Goal: Task Accomplishment & Management: Manage account settings

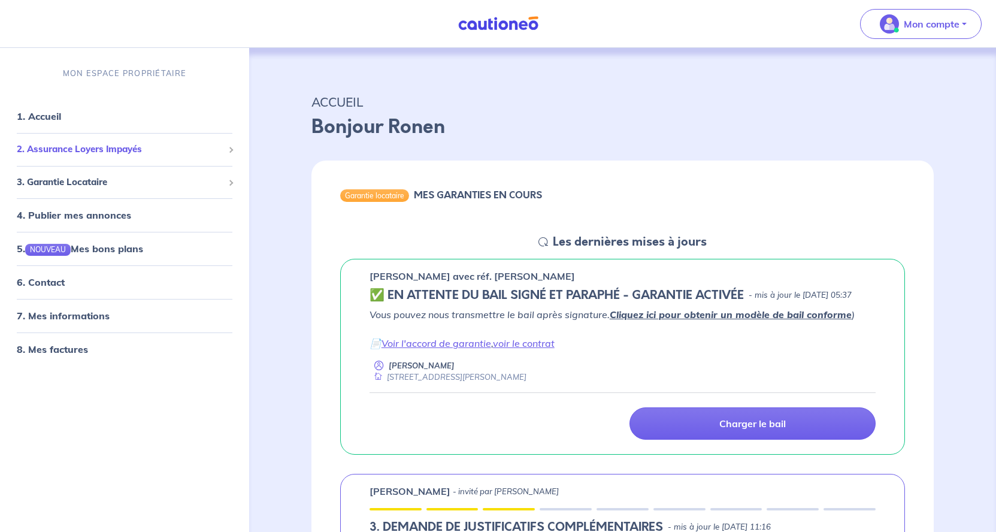
click at [169, 153] on span "2. Assurance Loyers Impayés" at bounding box center [120, 150] width 207 height 14
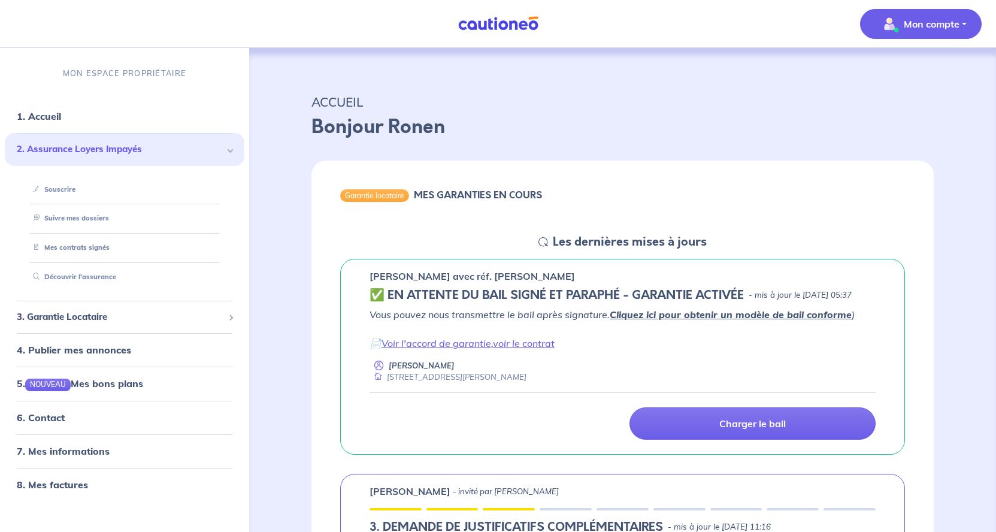
click at [954, 31] on span "Mon compte" at bounding box center [917, 23] width 84 height 19
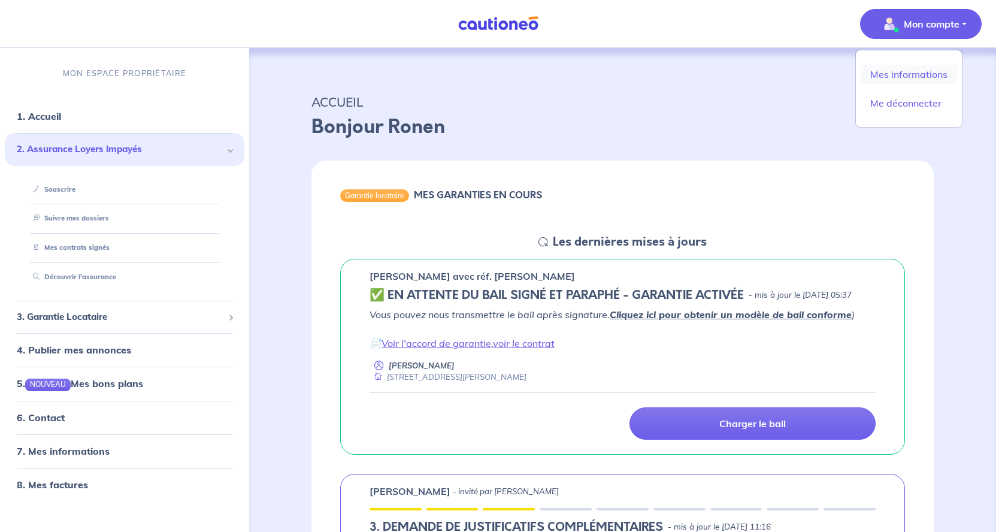
click at [897, 69] on link "Mes informations" at bounding box center [908, 74] width 96 height 19
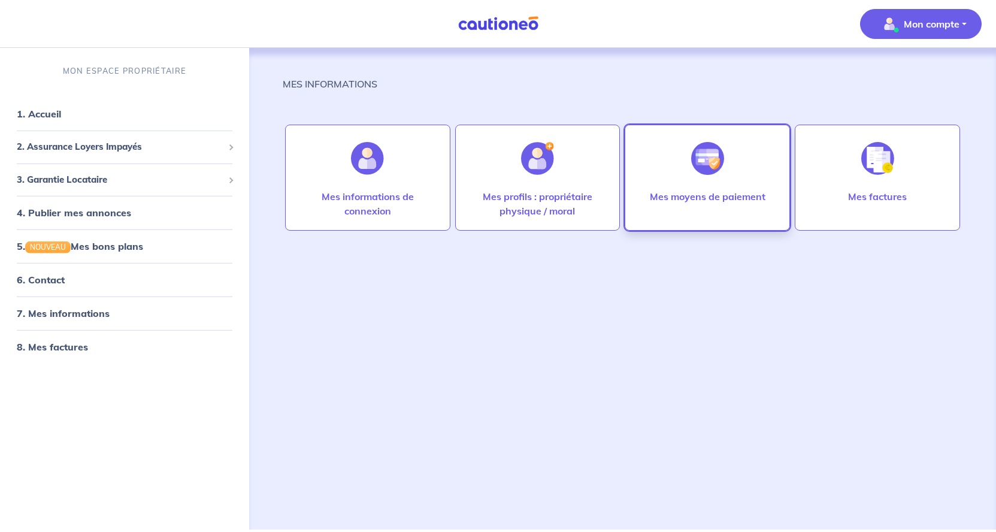
click at [722, 163] on img at bounding box center [707, 158] width 33 height 33
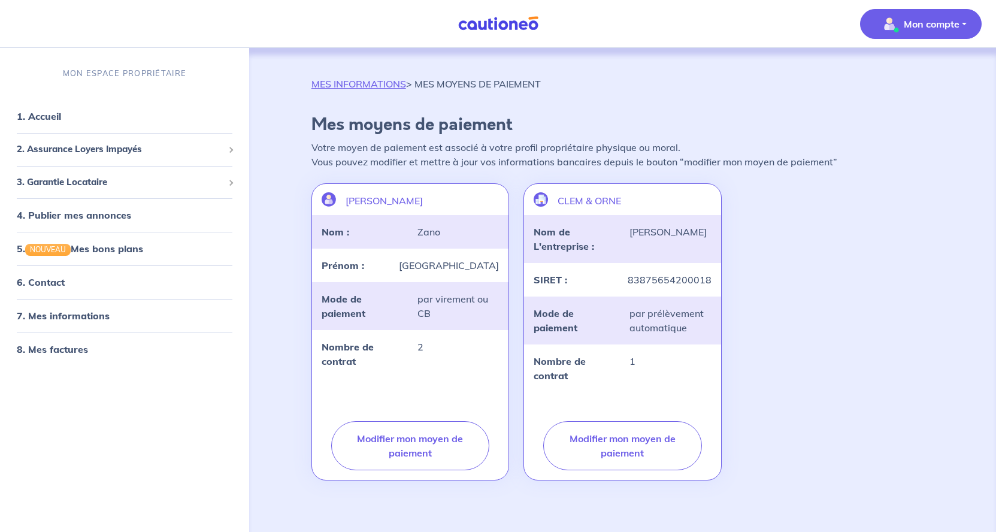
scroll to position [40, 0]
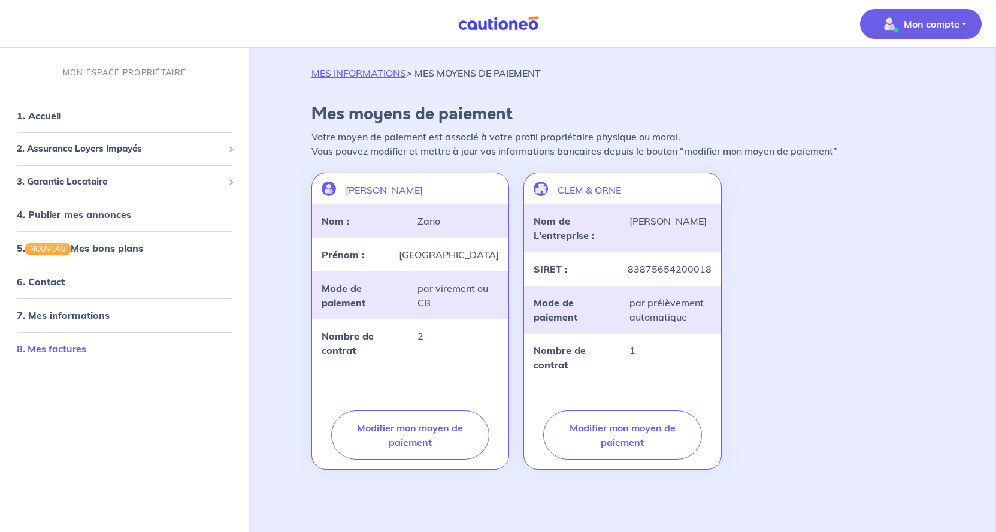
click at [77, 343] on link "8. Mes factures" at bounding box center [51, 349] width 69 height 12
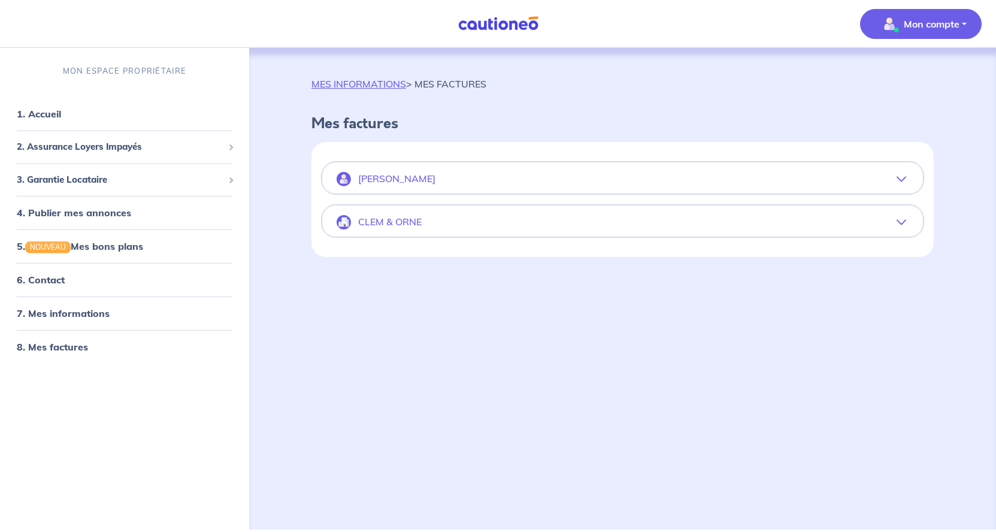
click at [686, 154] on div "[PERSON_NAME] [DATE] Facture nº 73B4133F-6193 : 72.88€ 1 × Contrat Ch75Gp (at €…" at bounding box center [622, 199] width 622 height 115
click at [666, 177] on button "[PERSON_NAME]" at bounding box center [622, 179] width 601 height 29
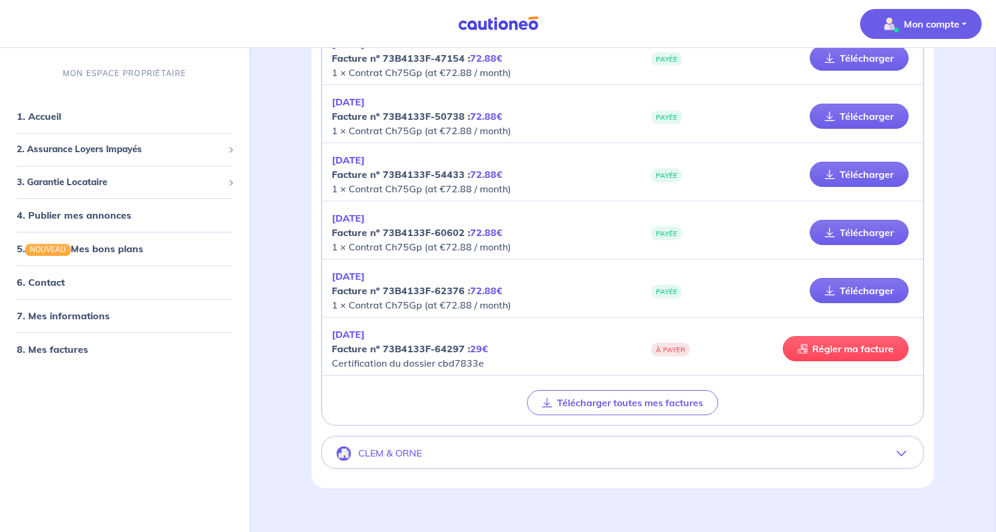
scroll to position [1160, 0]
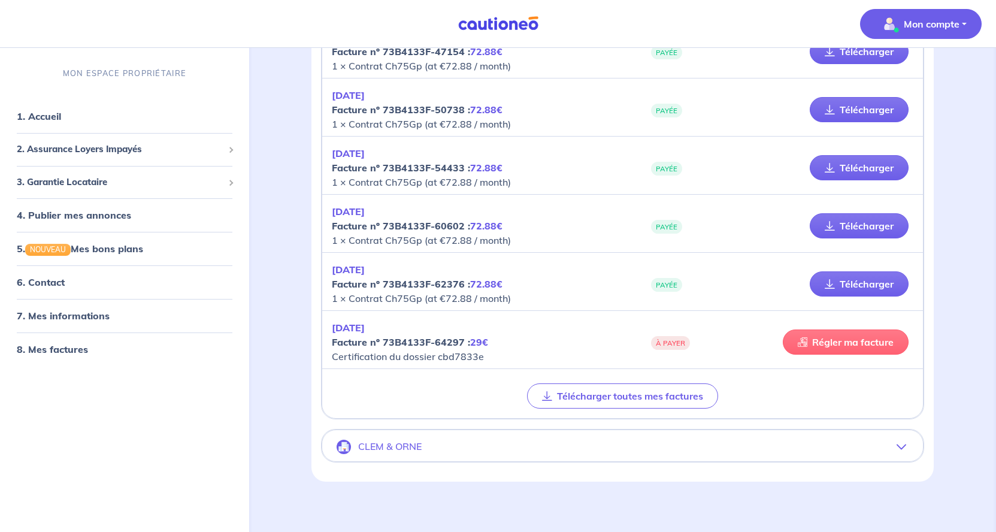
click at [847, 341] on link "Régler ma facture" at bounding box center [846, 341] width 126 height 25
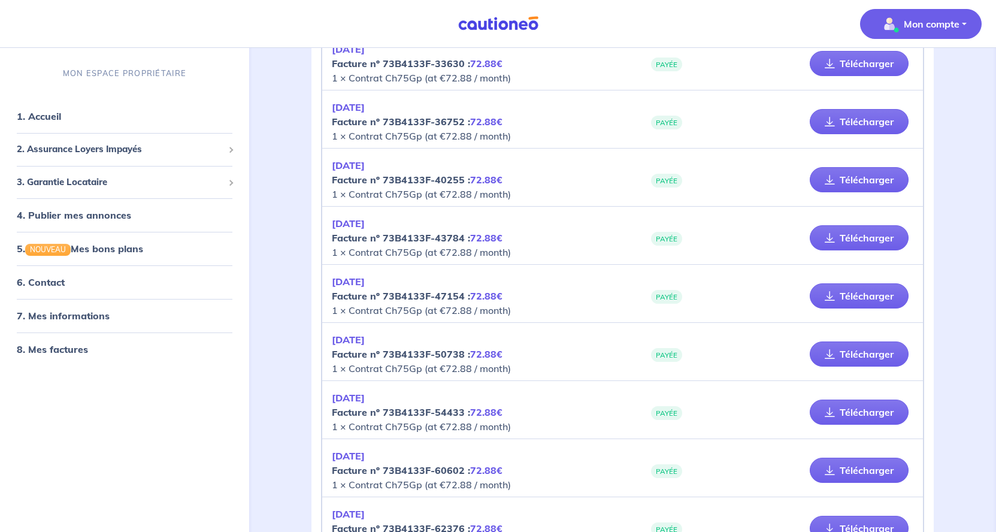
scroll to position [1196, 0]
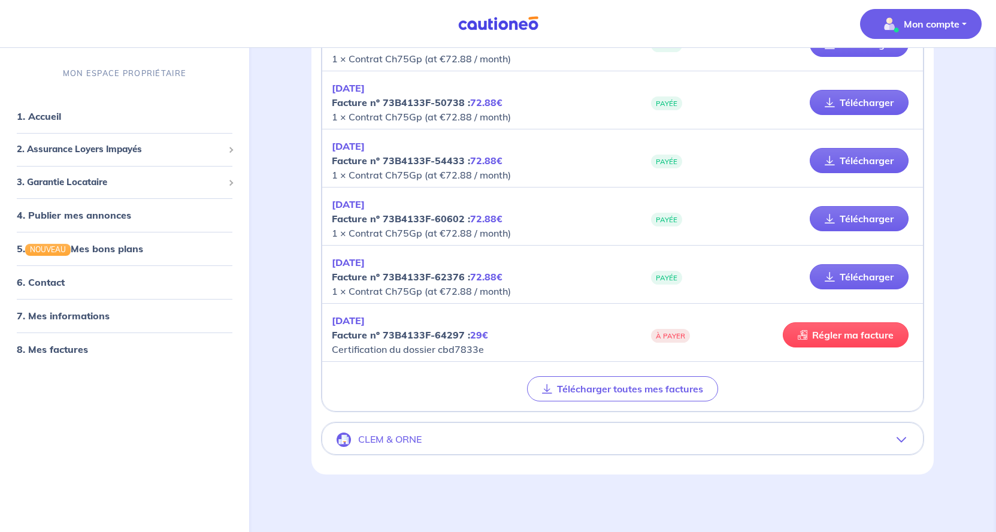
click at [546, 425] on button "CLEM & ORNE" at bounding box center [622, 439] width 601 height 29
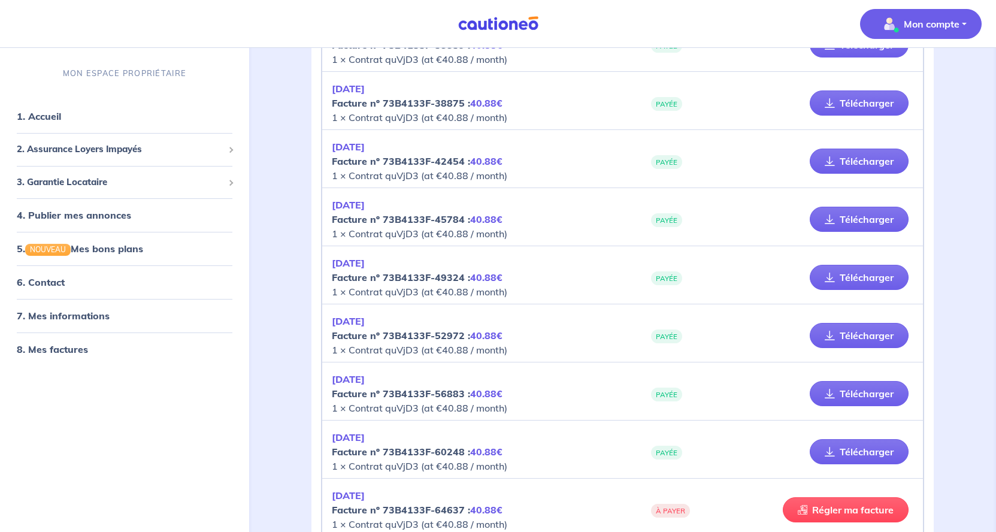
scroll to position [368, 0]
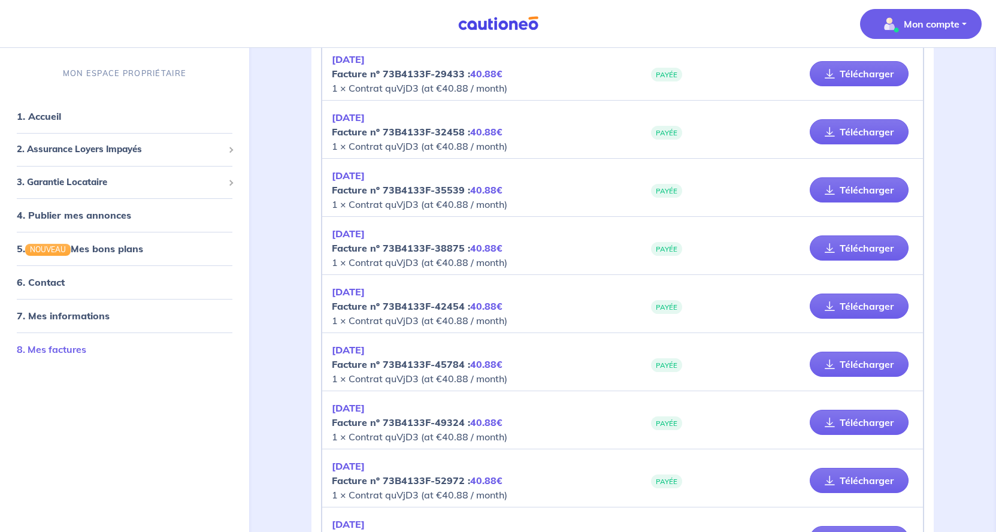
click at [85, 346] on link "8. Mes factures" at bounding box center [51, 349] width 69 height 12
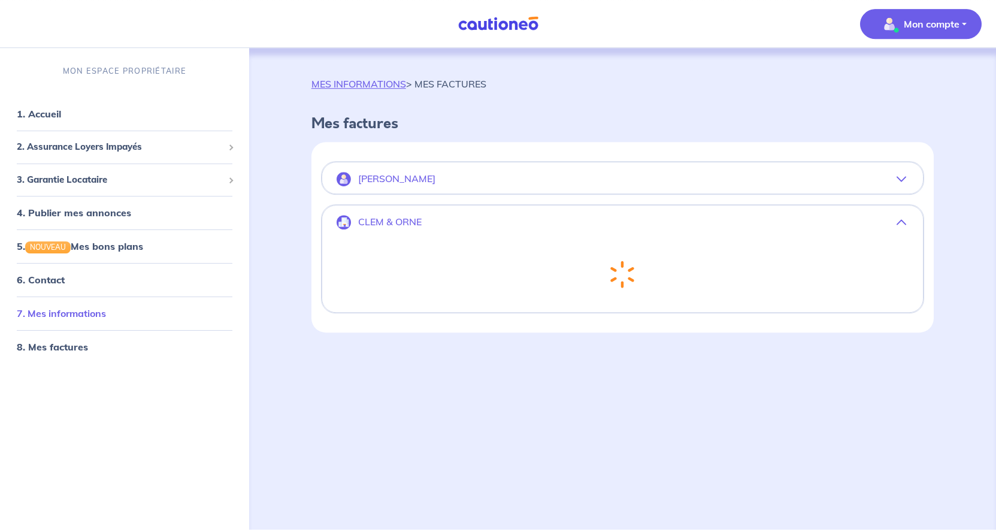
scroll to position [0, 0]
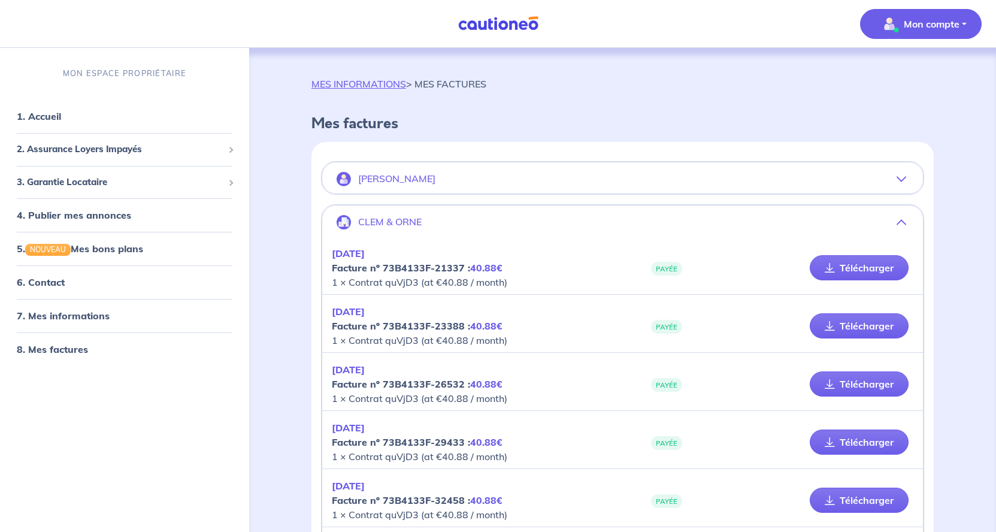
click at [650, 177] on button "[PERSON_NAME]" at bounding box center [622, 179] width 601 height 29
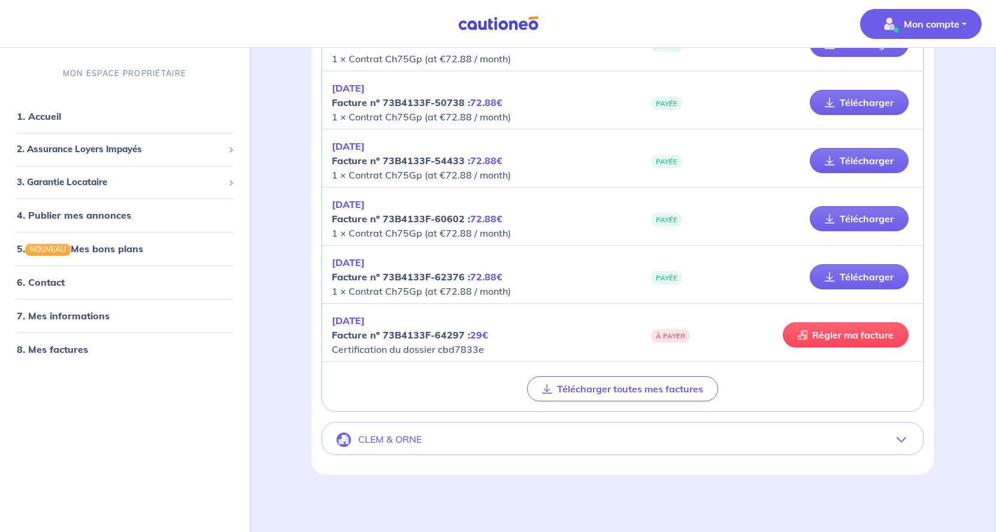
scroll to position [1196, 0]
click at [826, 322] on link "Régler ma facture" at bounding box center [846, 334] width 126 height 25
click at [629, 425] on button "CLEM & ORNE" at bounding box center [622, 439] width 601 height 29
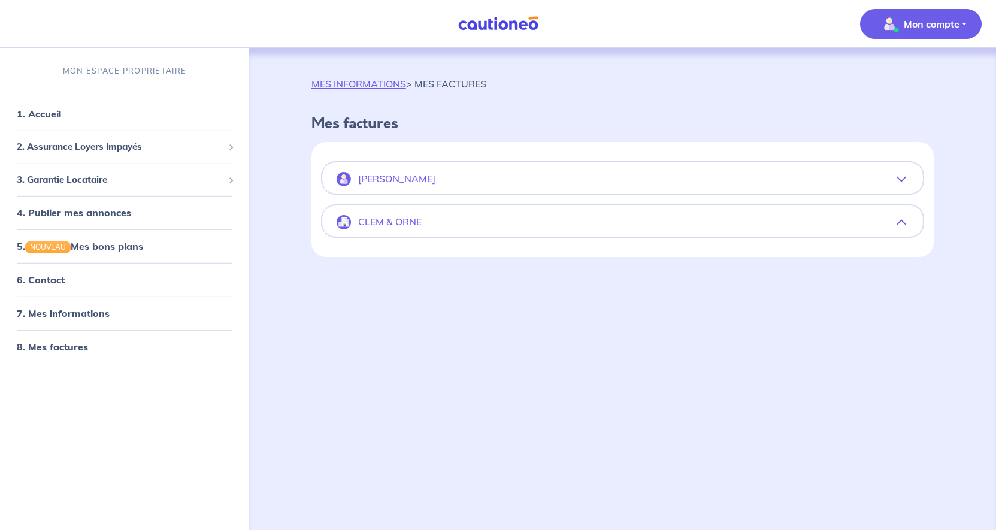
scroll to position [26, 0]
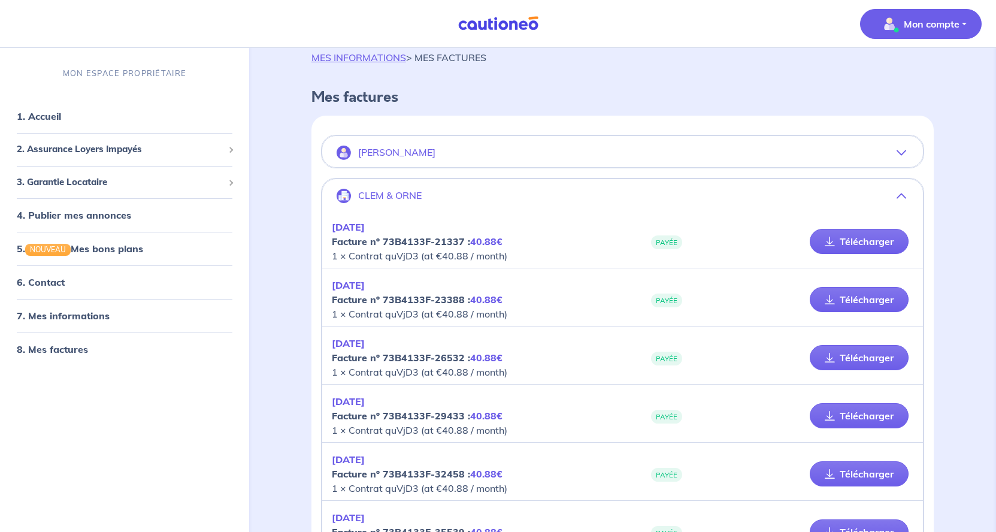
click at [647, 412] on div "PAYÉE" at bounding box center [713, 415] width 183 height 14
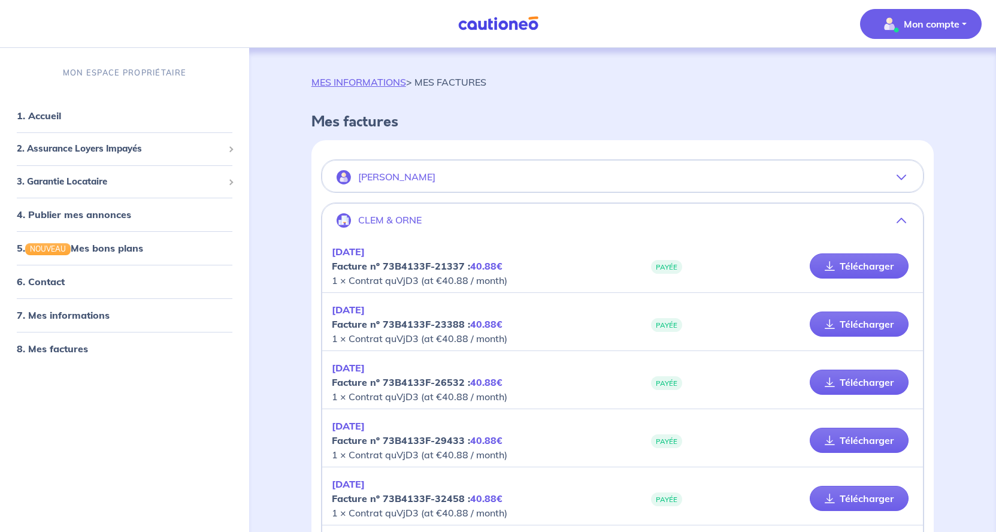
scroll to position [0, 0]
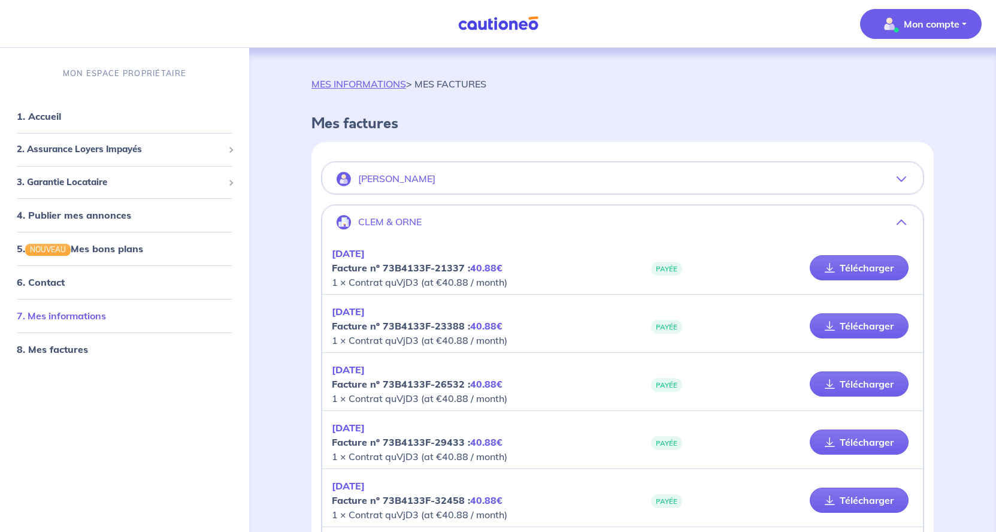
click at [72, 322] on link "7. Mes informations" at bounding box center [61, 316] width 89 height 12
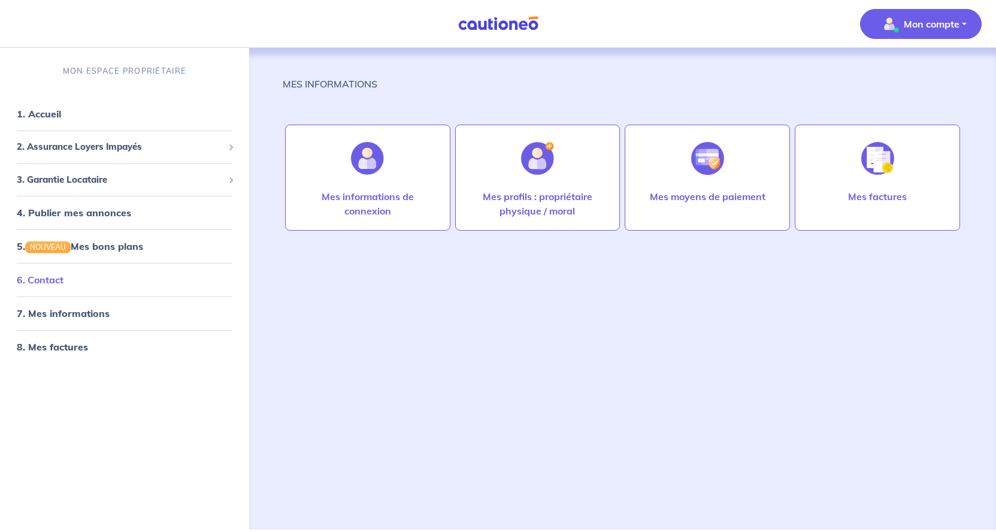
click at [63, 284] on link "6. Contact" at bounding box center [40, 280] width 47 height 12
click at [138, 240] on link "5. NOUVEAU Mes bons plans" at bounding box center [79, 246] width 125 height 12
click at [83, 213] on link "4. Publier mes annonces" at bounding box center [72, 213] width 111 height 12
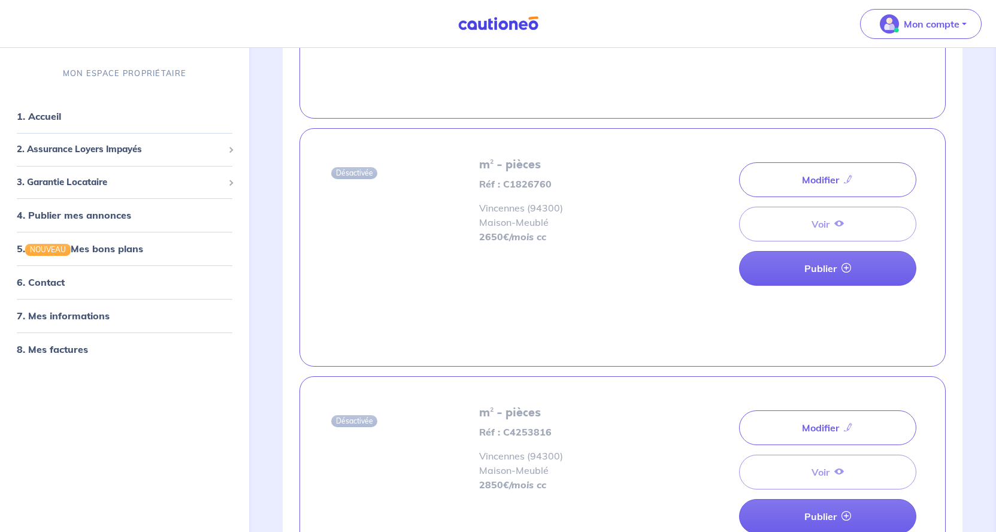
scroll to position [305, 0]
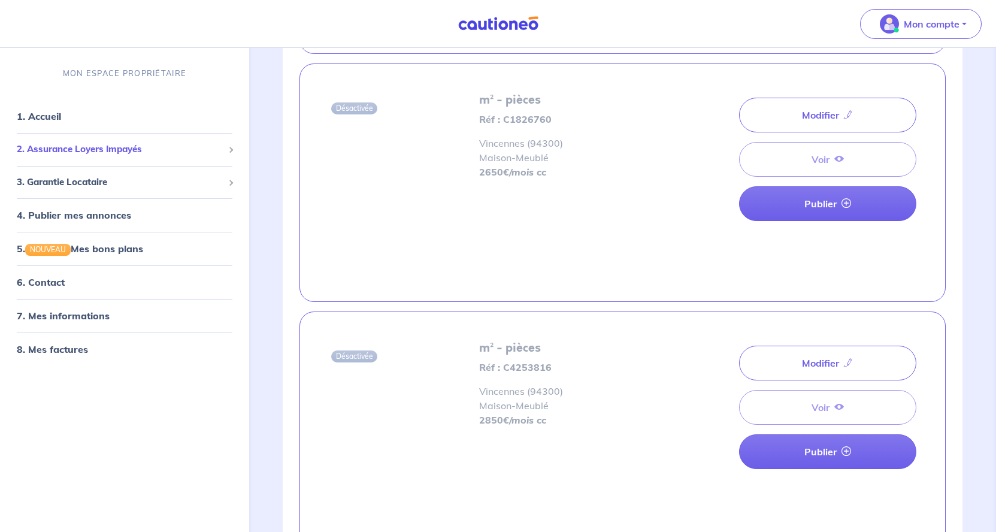
click at [82, 150] on span "2. Assurance Loyers Impayés" at bounding box center [120, 150] width 207 height 14
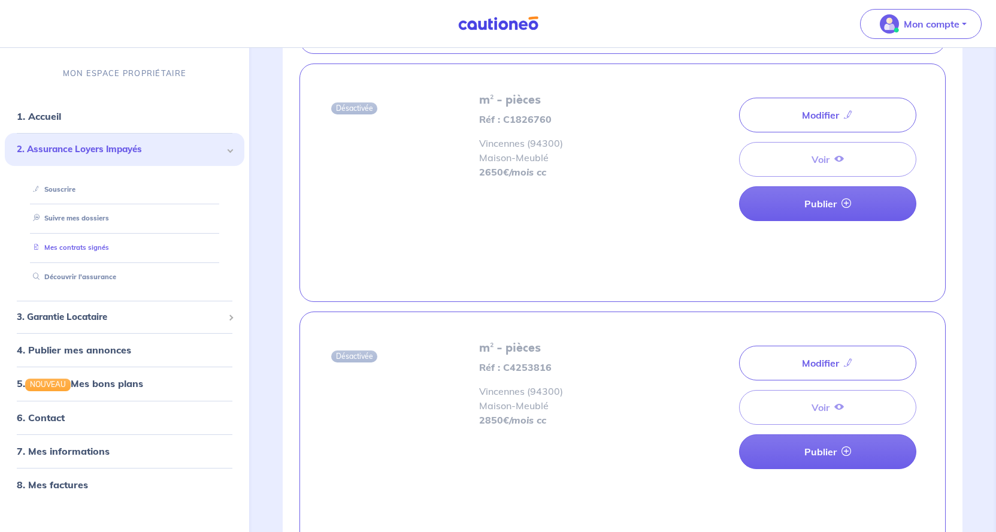
click at [84, 248] on link "Mes contrats signés" at bounding box center [68, 247] width 81 height 8
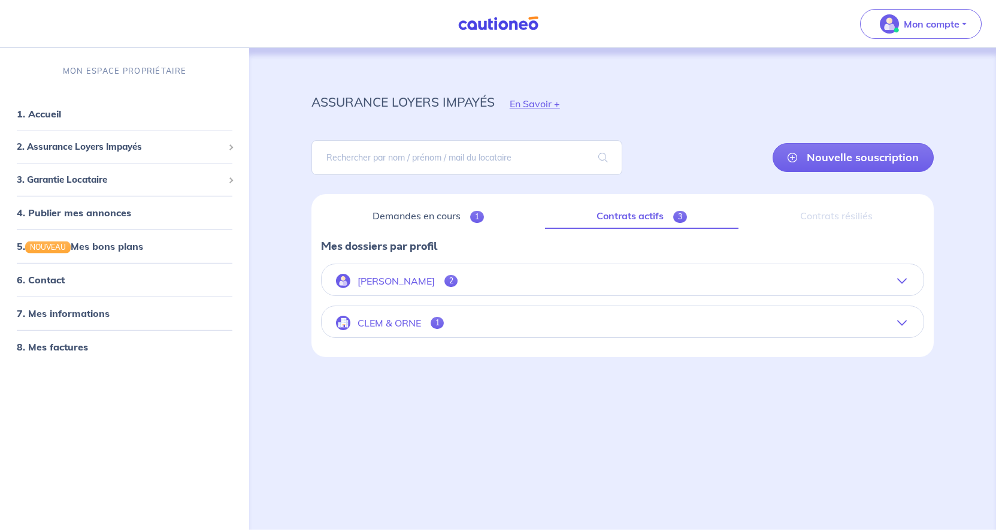
click at [556, 278] on button "[PERSON_NAME] 2" at bounding box center [623, 280] width 602 height 29
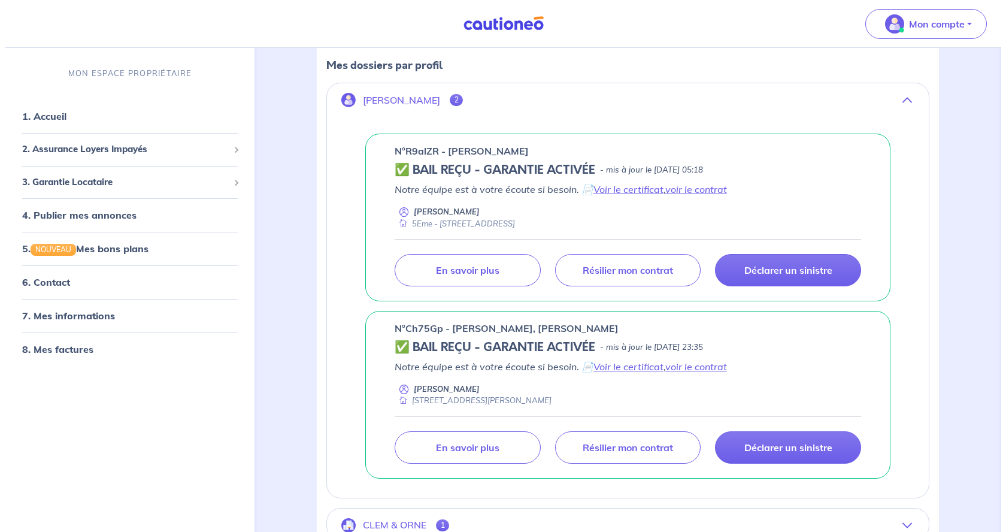
scroll to position [183, 0]
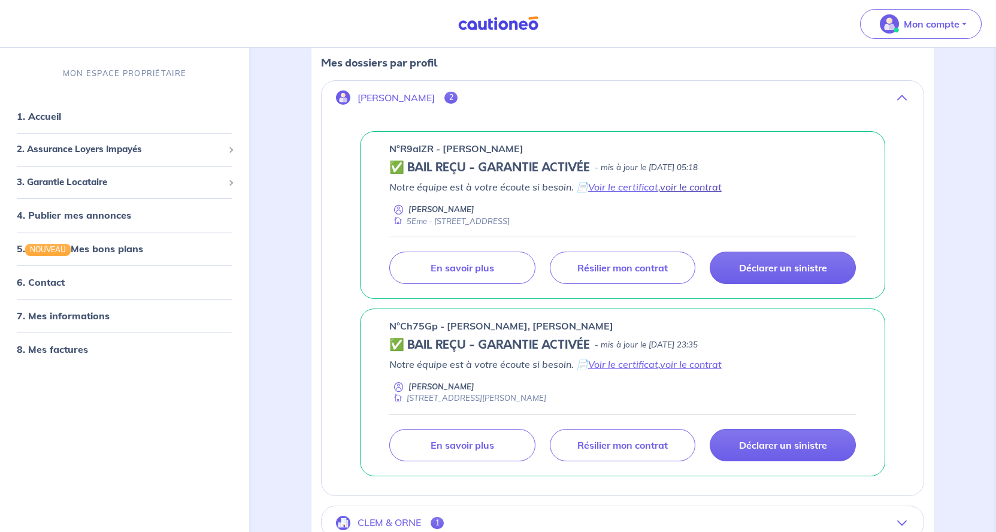
click at [695, 185] on link "voir le contrat" at bounding box center [691, 187] width 62 height 12
click at [462, 274] on link "En savoir plus" at bounding box center [462, 267] width 146 height 32
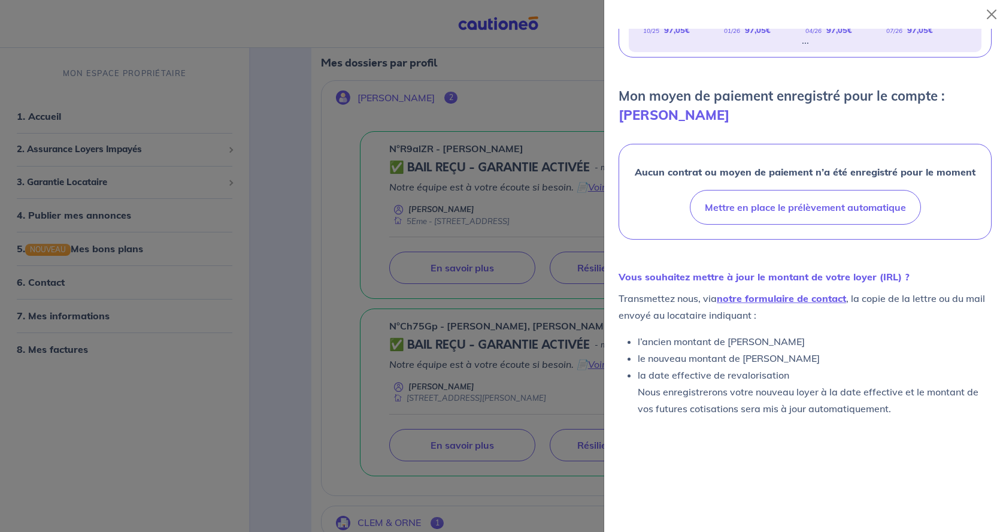
scroll to position [14, 0]
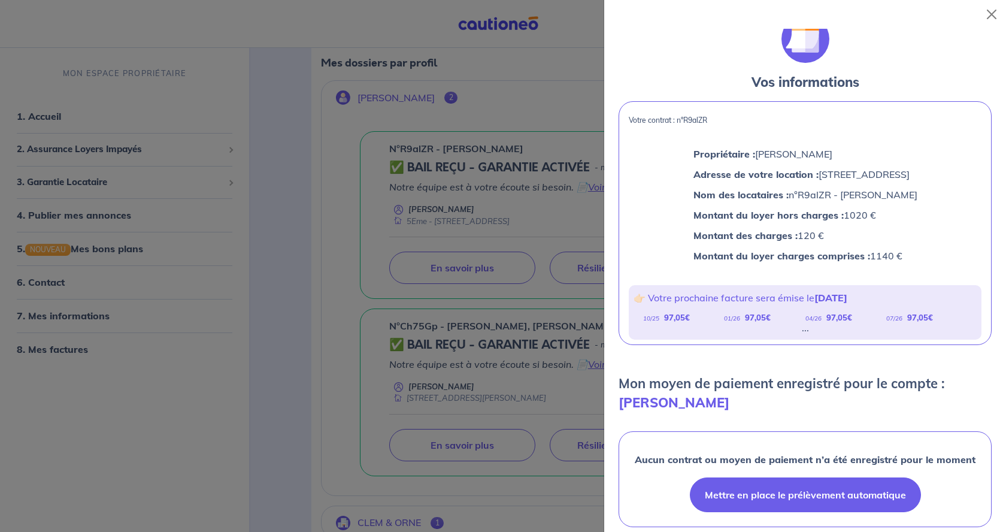
click at [786, 496] on button "Mettre en place le prélèvement automatique" at bounding box center [805, 494] width 231 height 35
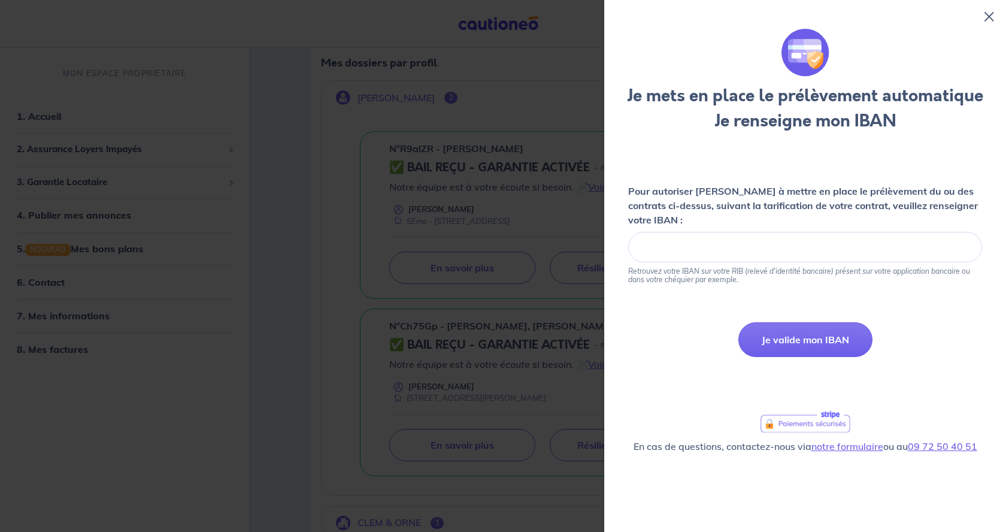
click at [989, 17] on icon at bounding box center [989, 17] width 10 height 10
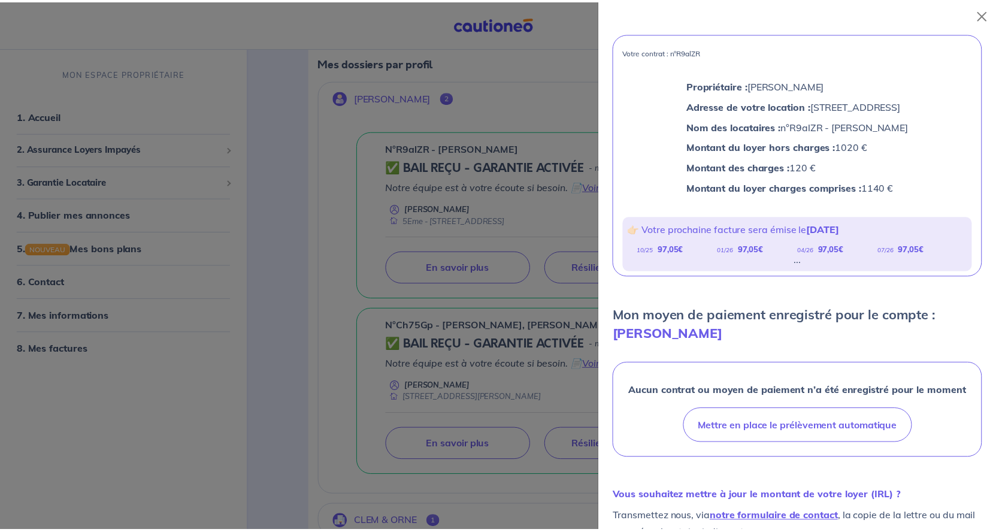
scroll to position [301, 0]
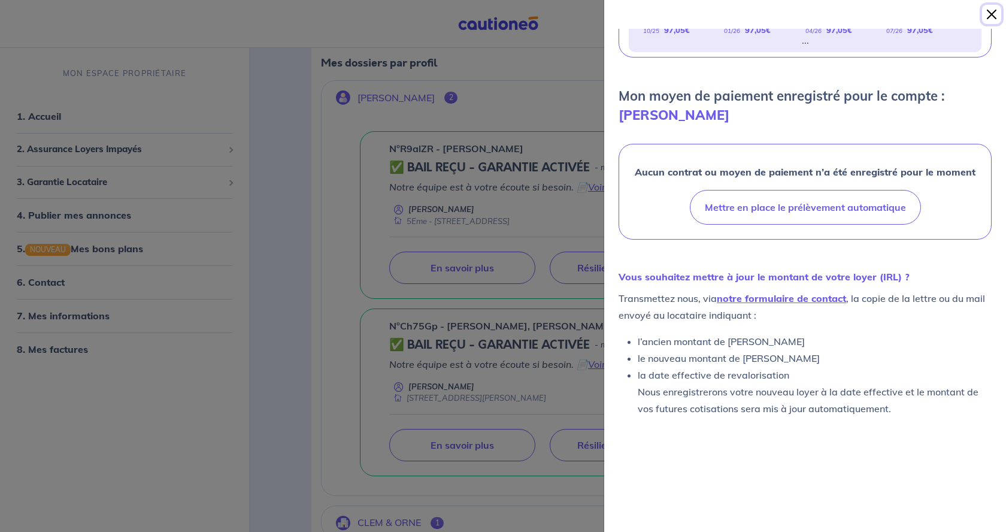
click at [990, 16] on button "Close" at bounding box center [991, 14] width 19 height 19
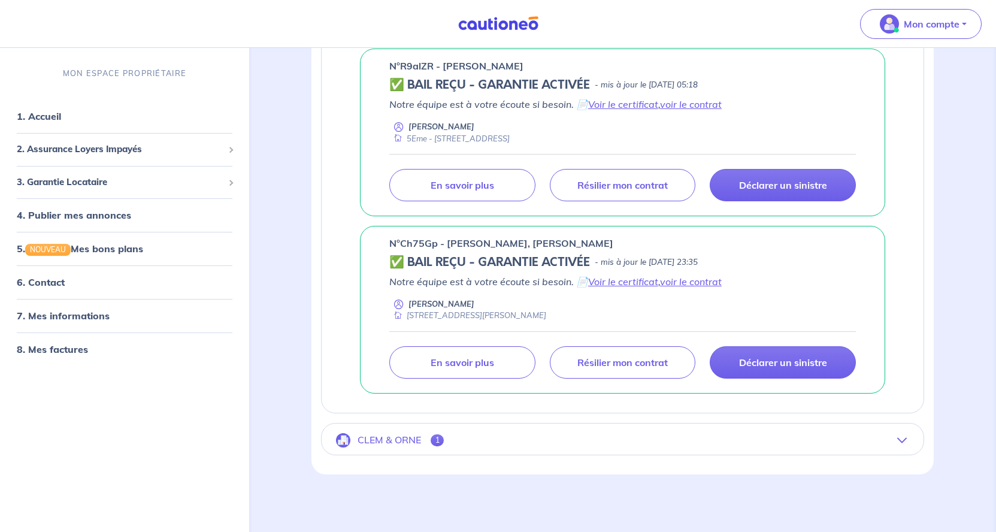
scroll to position [50, 0]
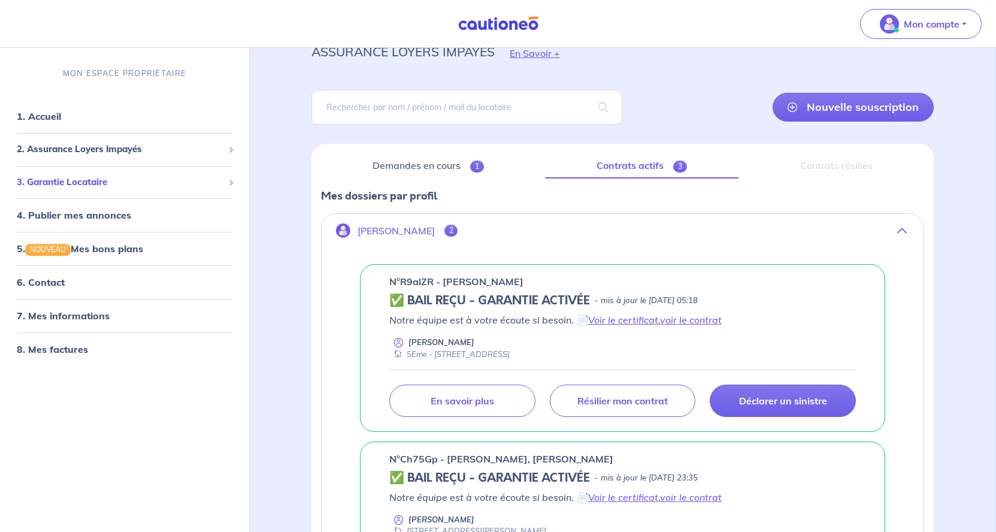
click at [96, 184] on span "3. Garantie Locataire" at bounding box center [120, 182] width 207 height 14
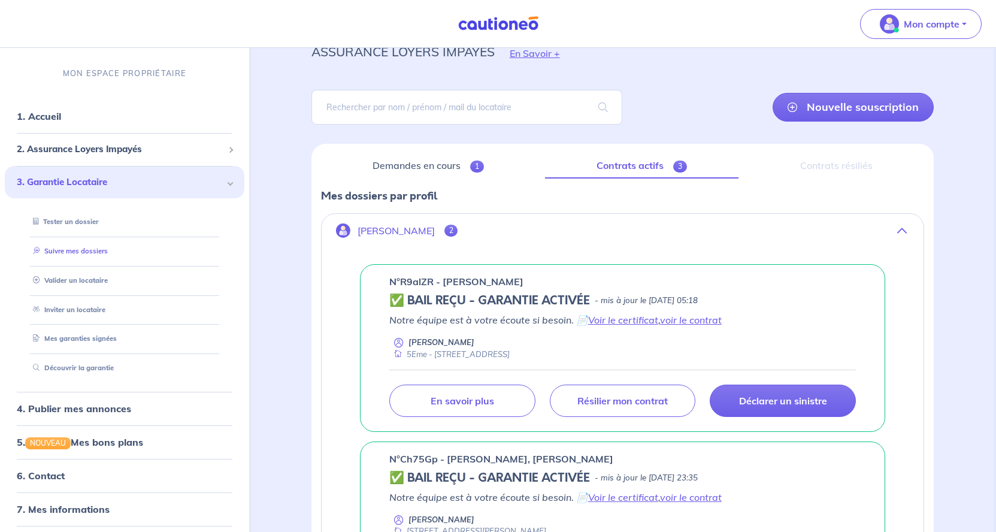
click at [77, 249] on link "Suivre mes dossiers" at bounding box center [68, 251] width 80 height 8
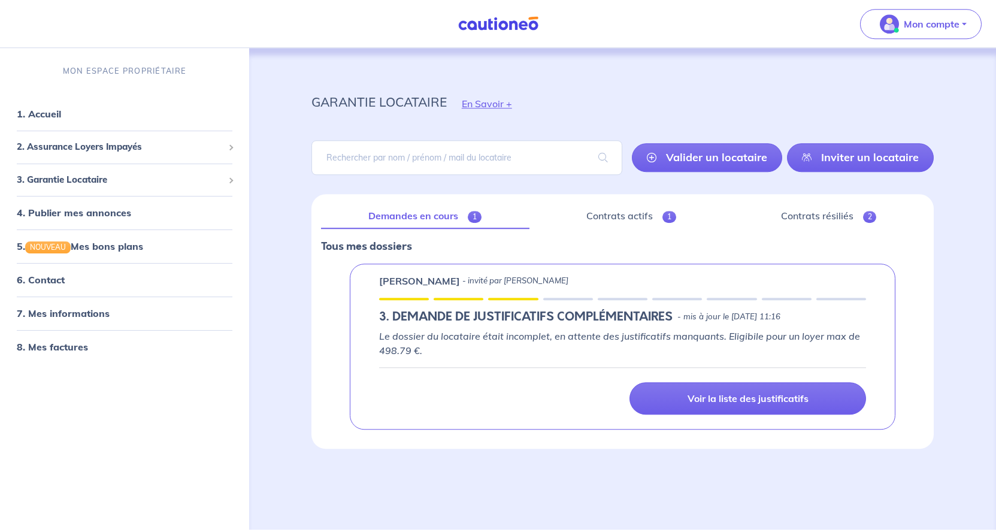
scroll to position [26, 0]
click at [614, 204] on link "Contrats actifs 1" at bounding box center [631, 216] width 185 height 25
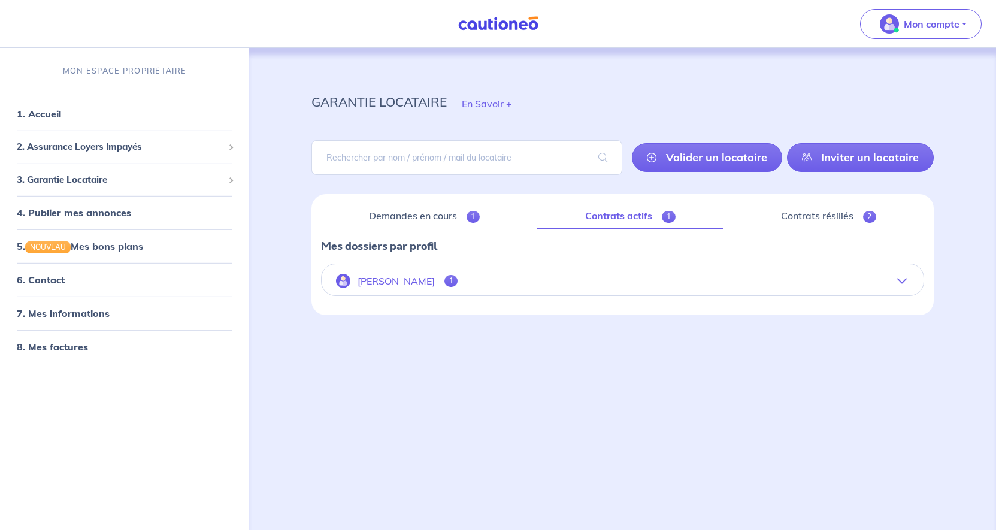
click at [632, 280] on button "[PERSON_NAME] 1" at bounding box center [623, 280] width 602 height 29
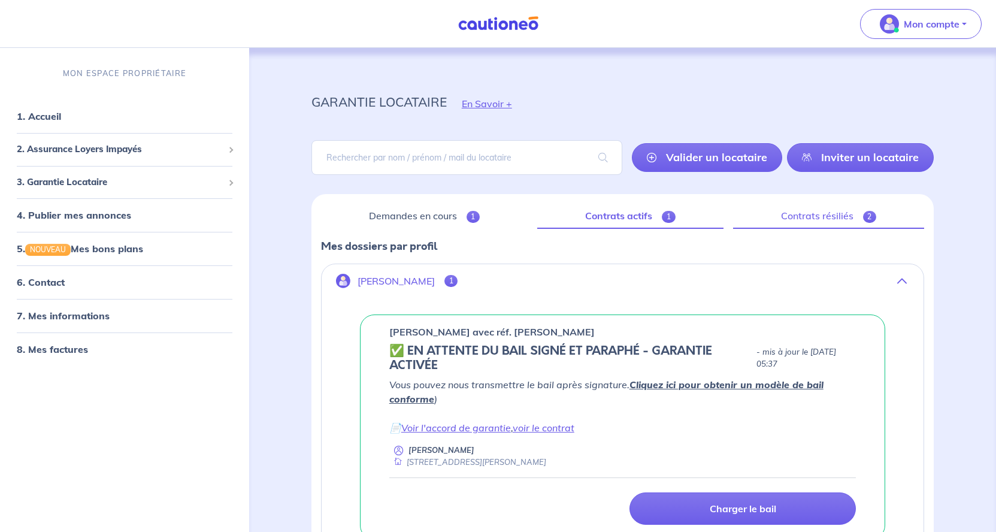
click at [836, 210] on link "Contrats résiliés 2" at bounding box center [828, 216] width 191 height 25
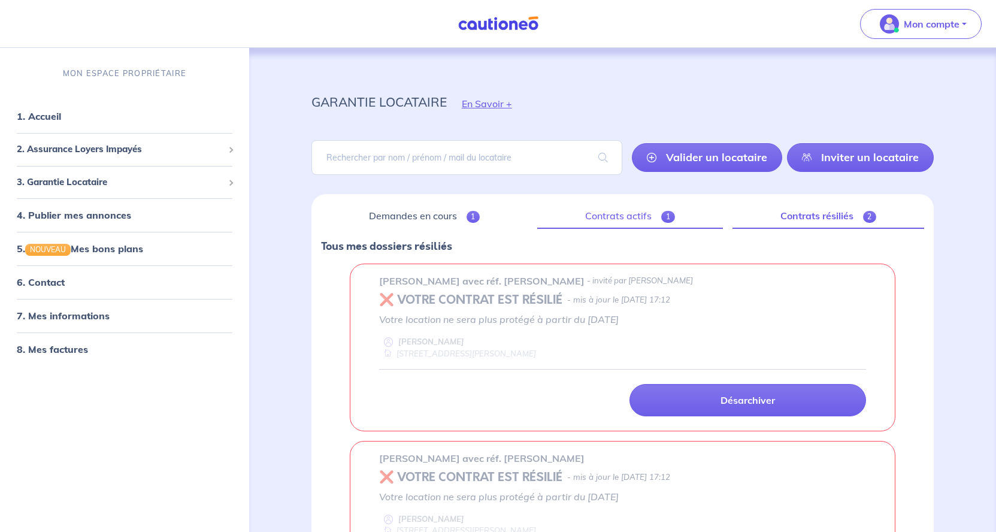
click at [651, 221] on link "Contrats actifs 1" at bounding box center [629, 216] width 185 height 25
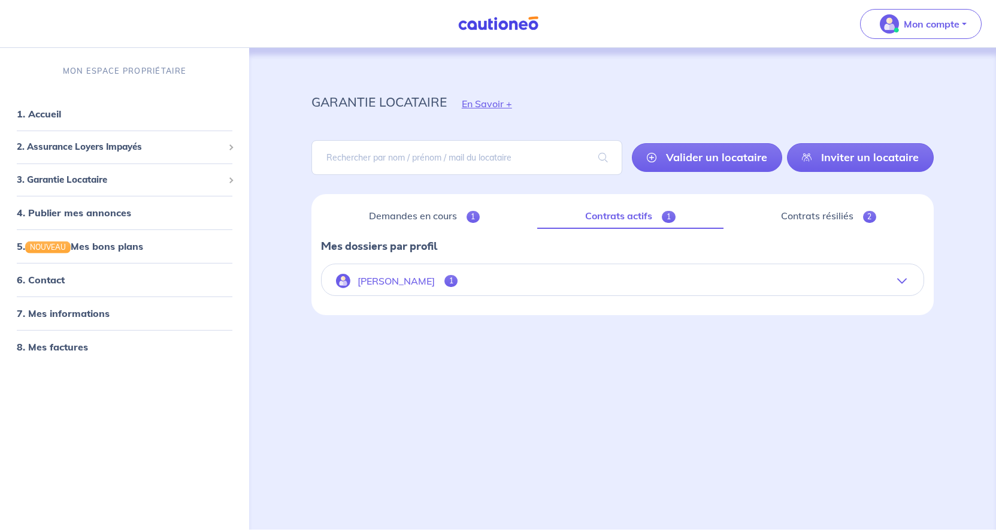
click at [669, 286] on button "[PERSON_NAME] 1" at bounding box center [623, 280] width 602 height 29
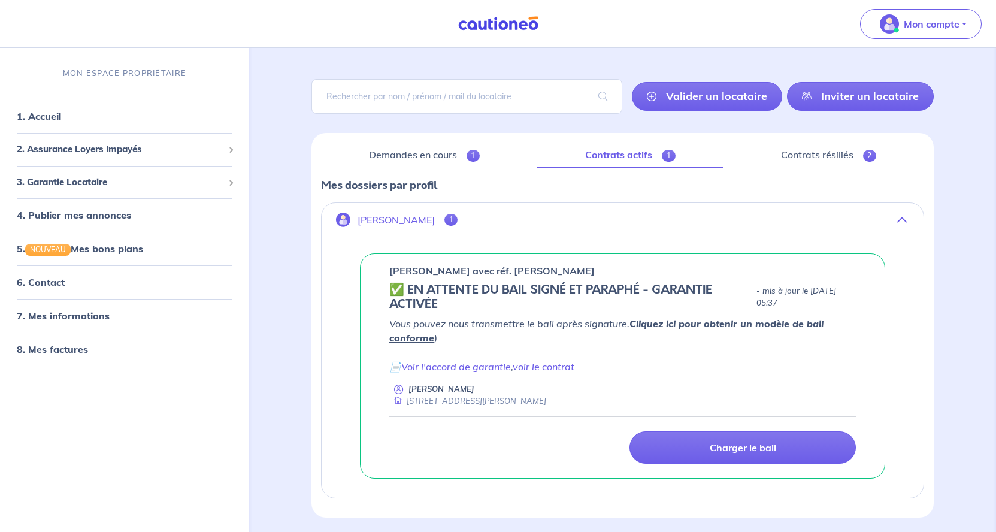
scroll to position [122, 0]
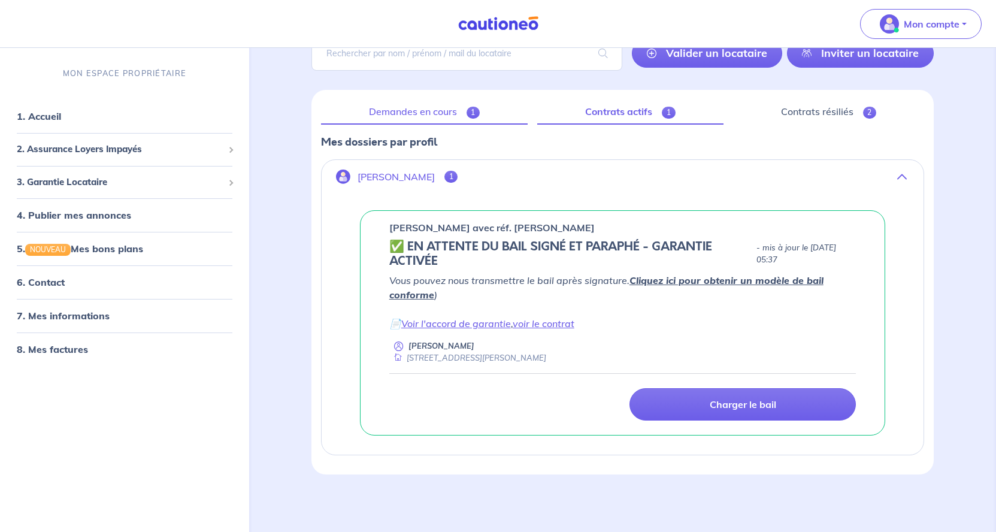
click at [425, 99] on link "Demandes en cours 1" at bounding box center [424, 111] width 207 height 25
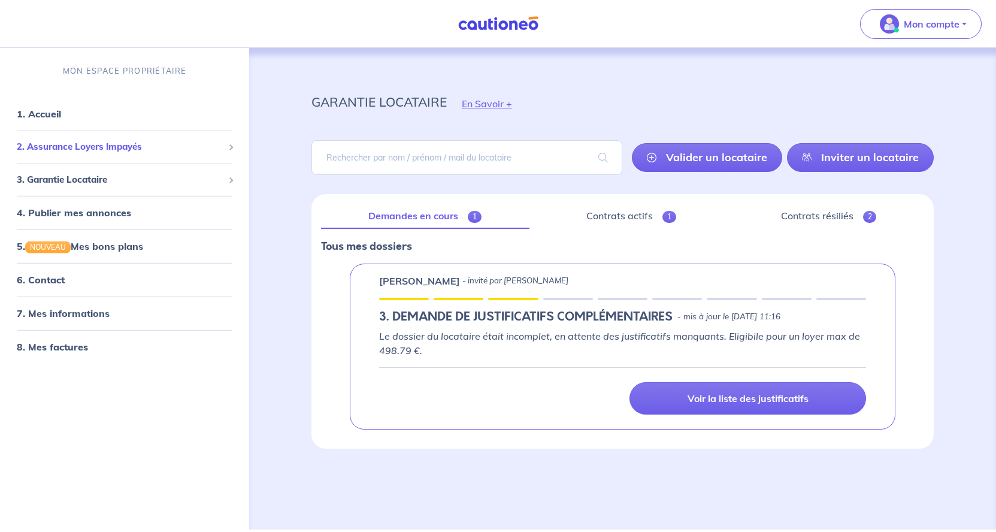
click at [99, 143] on span "2. Assurance Loyers Impayés" at bounding box center [120, 147] width 207 height 14
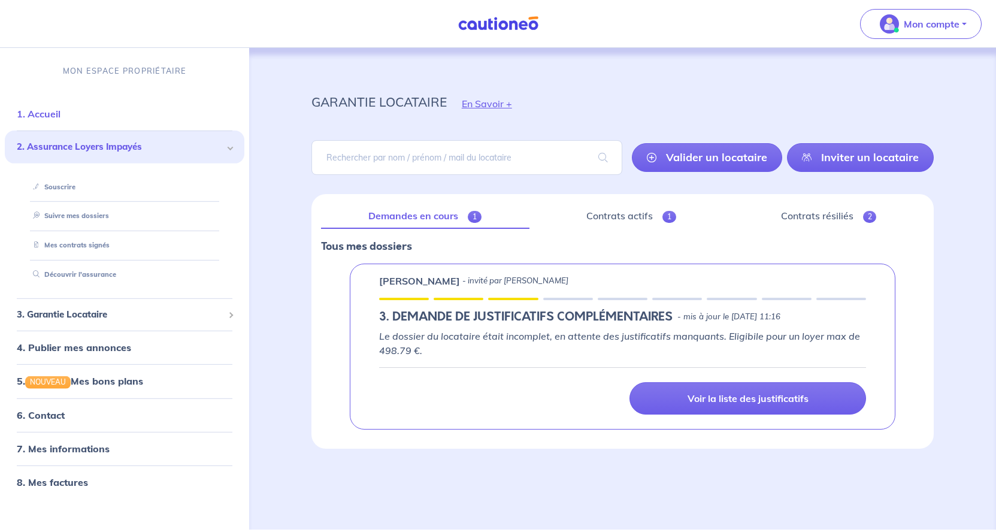
click at [49, 110] on link "1. Accueil" at bounding box center [39, 114] width 44 height 12
